Goal: Information Seeking & Learning: Learn about a topic

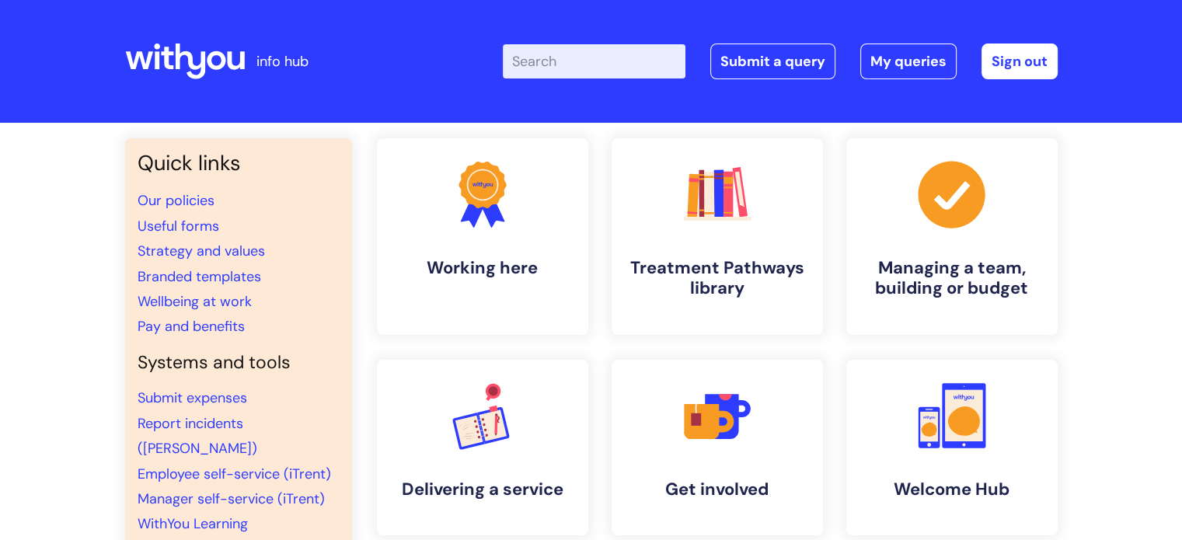
click at [570, 58] on input "Enter your search term here..." at bounding box center [594, 61] width 183 height 34
click at [162, 326] on link "Pay and benefits" at bounding box center [191, 326] width 107 height 19
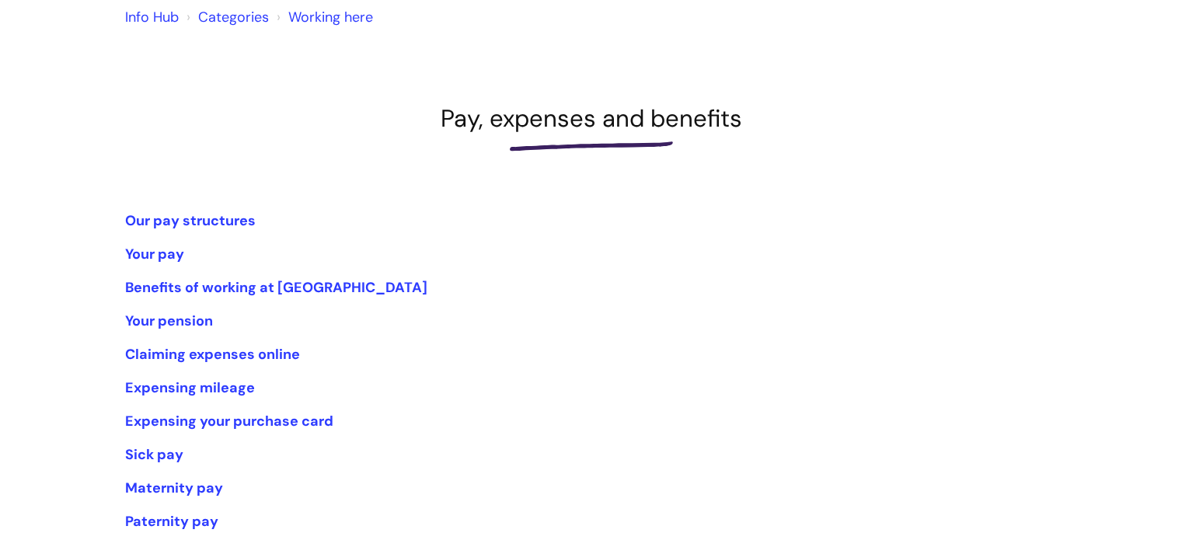
scroll to position [141, 0]
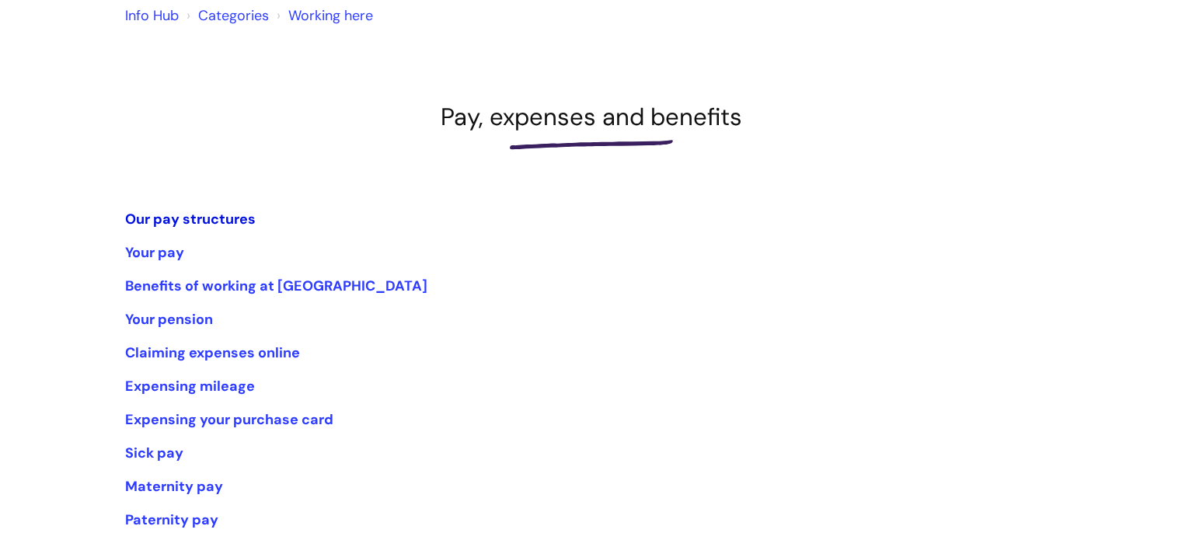
click at [199, 213] on link "Our pay structures" at bounding box center [190, 219] width 131 height 19
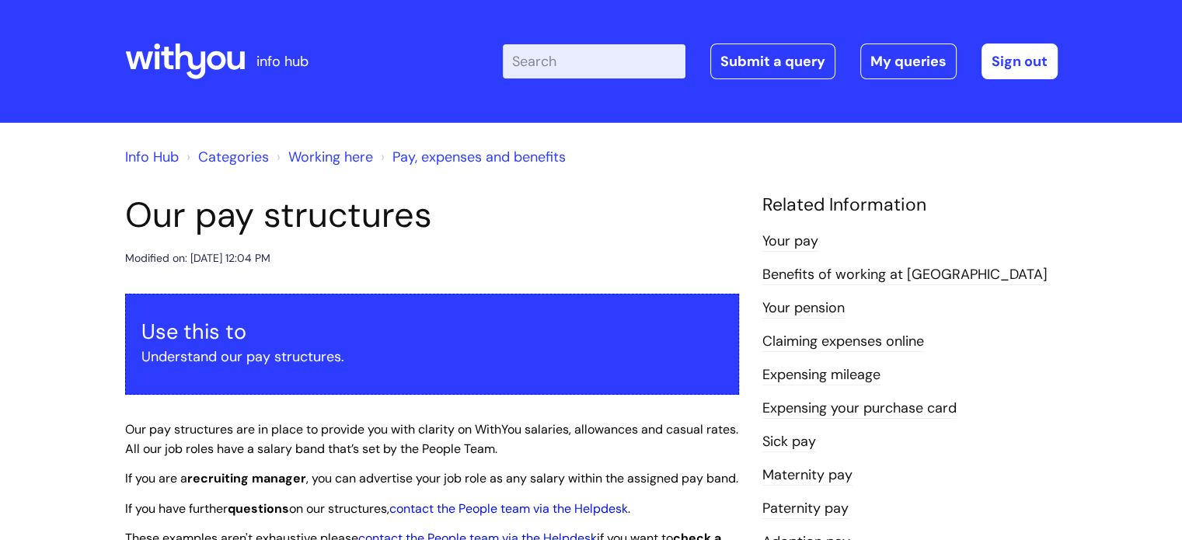
click at [209, 70] on icon at bounding box center [185, 61] width 120 height 37
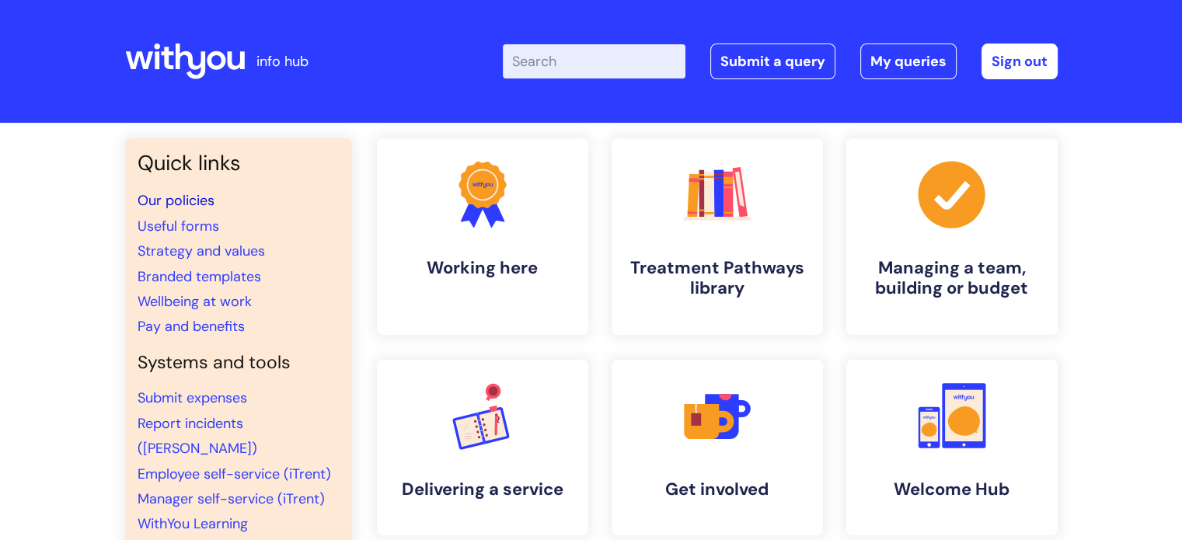
click at [177, 202] on link "Our policies" at bounding box center [176, 200] width 77 height 19
click at [563, 76] on input "Enter your search term here..." at bounding box center [594, 61] width 183 height 34
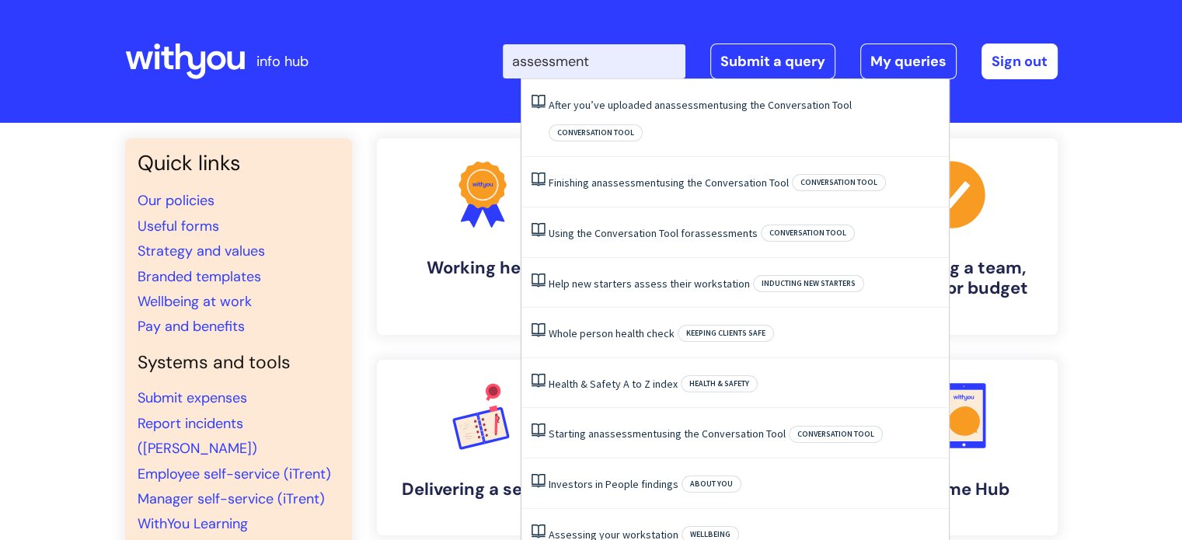
type input "assessment"
click button "Search" at bounding box center [0, 0] width 0 height 0
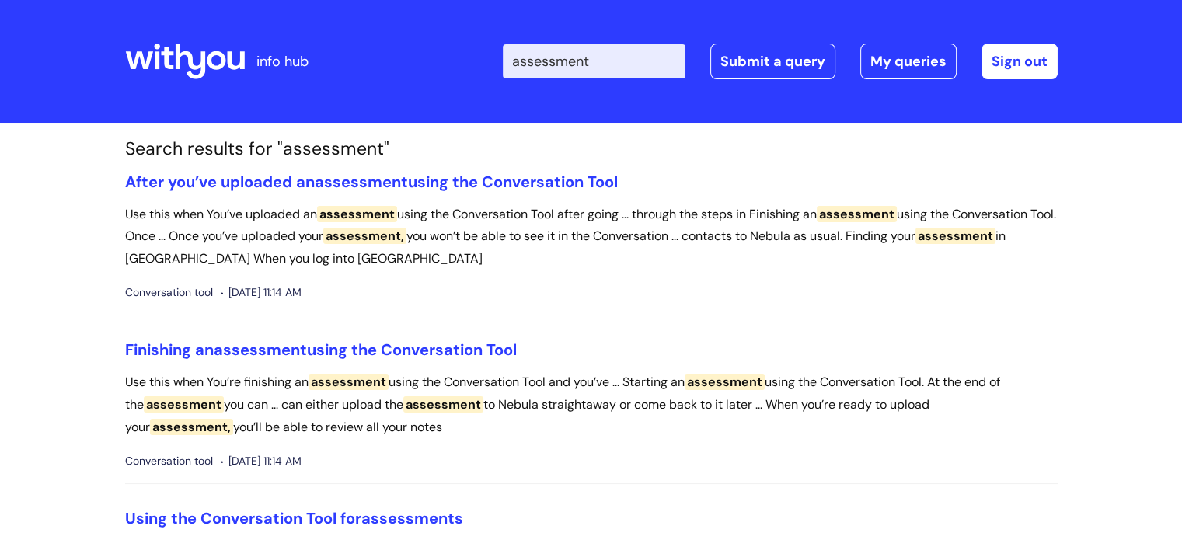
click at [211, 75] on icon at bounding box center [185, 61] width 120 height 37
